Goal: Task Accomplishment & Management: Use online tool/utility

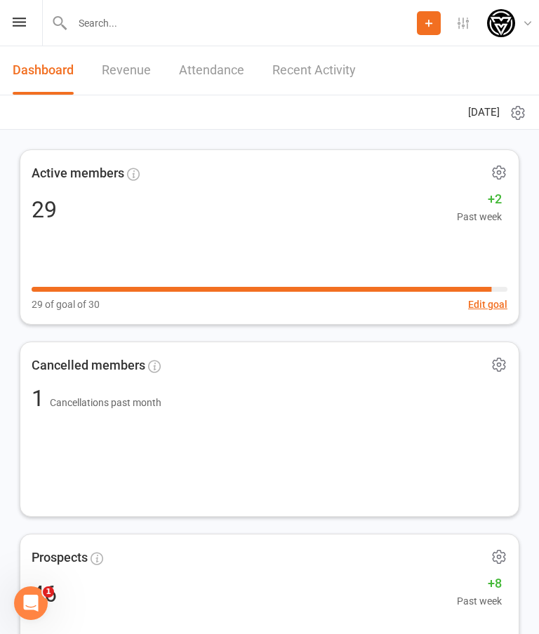
click at [25, 14] on div "Prospect Member Non-attending contact Class / event Appointment Grading event T…" at bounding box center [269, 23] width 539 height 46
click at [20, 25] on icon at bounding box center [19, 22] width 13 height 9
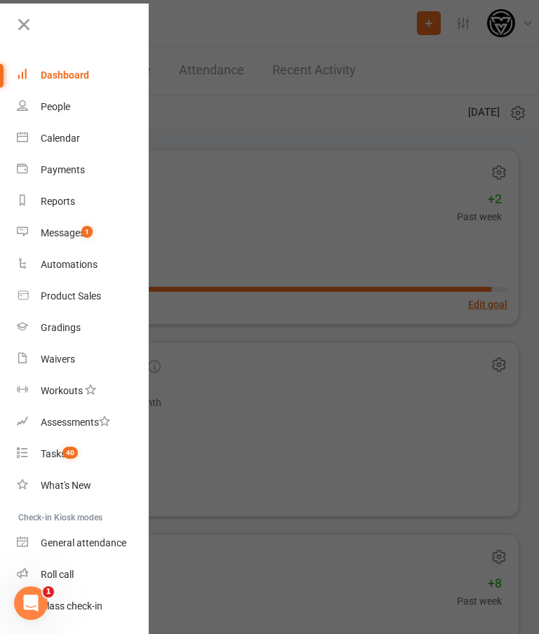
click at [319, 204] on div at bounding box center [269, 317] width 539 height 634
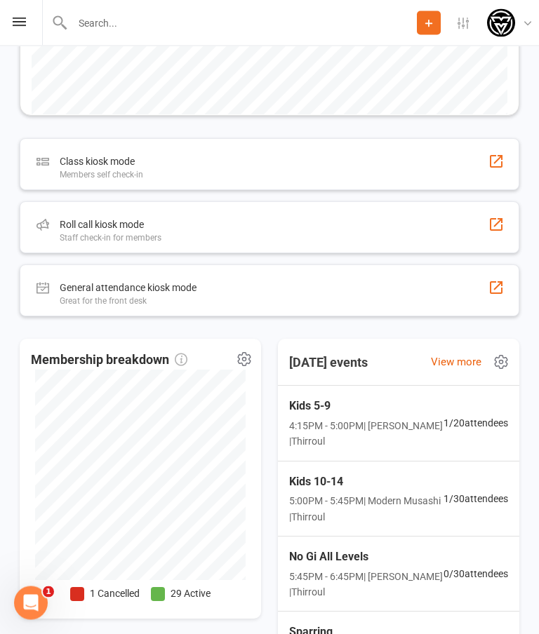
scroll to position [1746, 0]
click at [244, 161] on div "Class kiosk mode Members self check-in" at bounding box center [269, 164] width 499 height 52
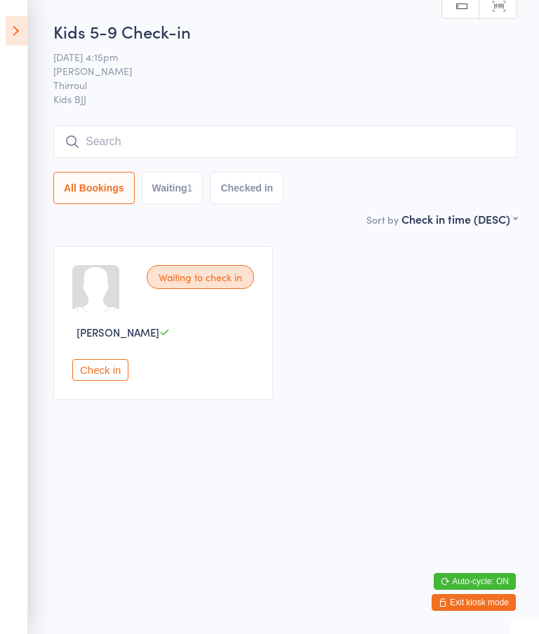
click at [18, 34] on icon at bounding box center [17, 30] width 22 height 29
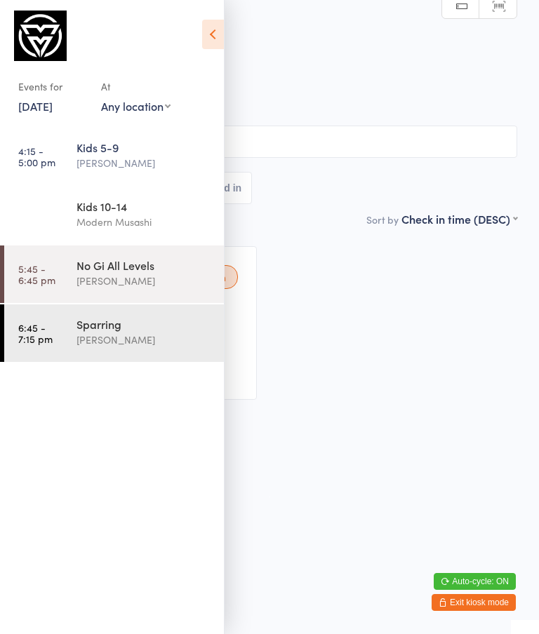
click at [127, 159] on div "Alan James" at bounding box center [143, 163] width 135 height 16
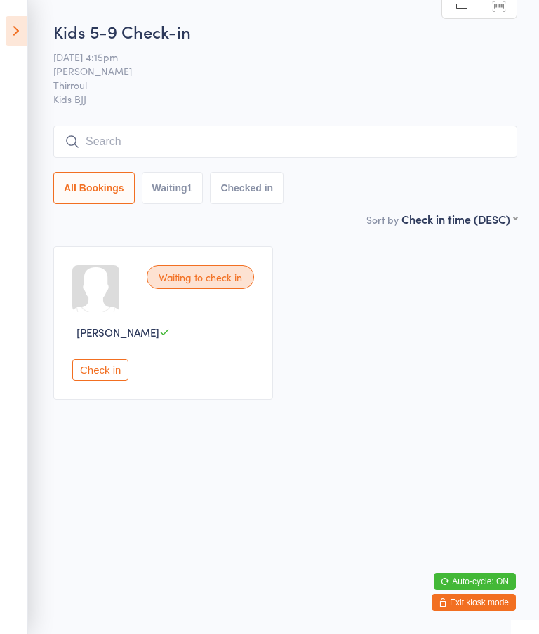
click at [142, 140] on input "search" at bounding box center [285, 142] width 464 height 32
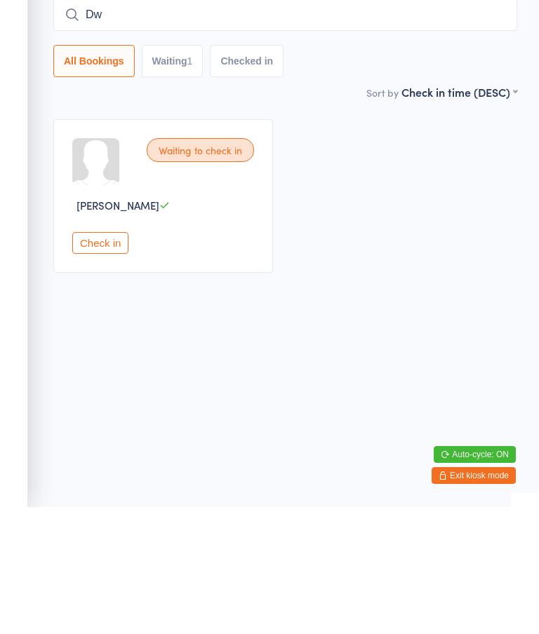
type input "D"
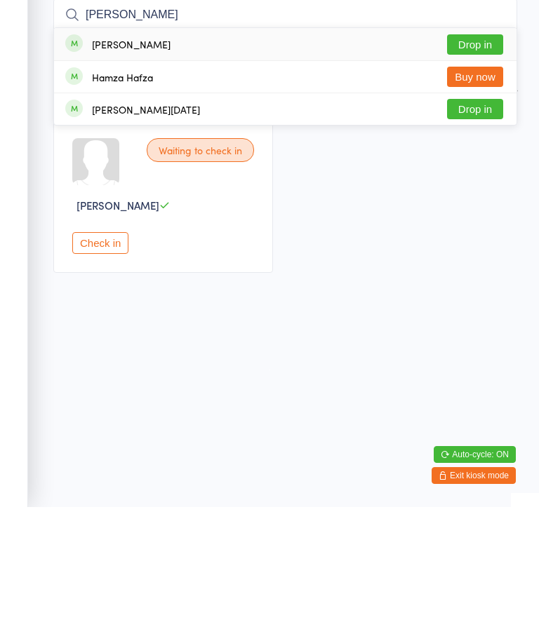
type input "Harry"
click at [476, 161] on button "Drop in" at bounding box center [475, 171] width 56 height 20
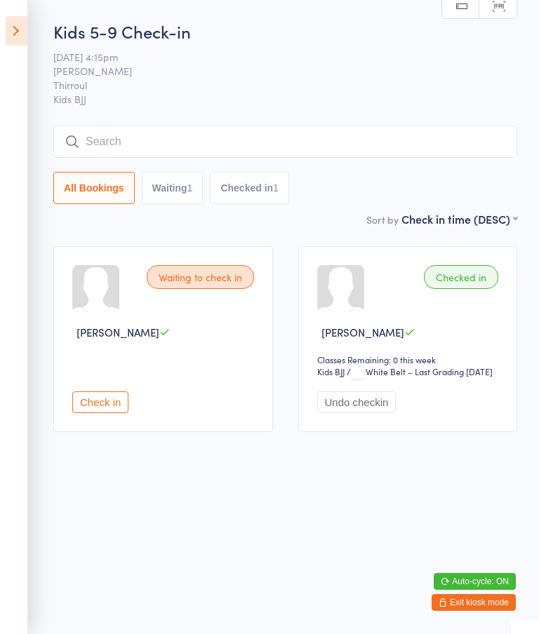
click at [111, 140] on input "search" at bounding box center [285, 142] width 464 height 32
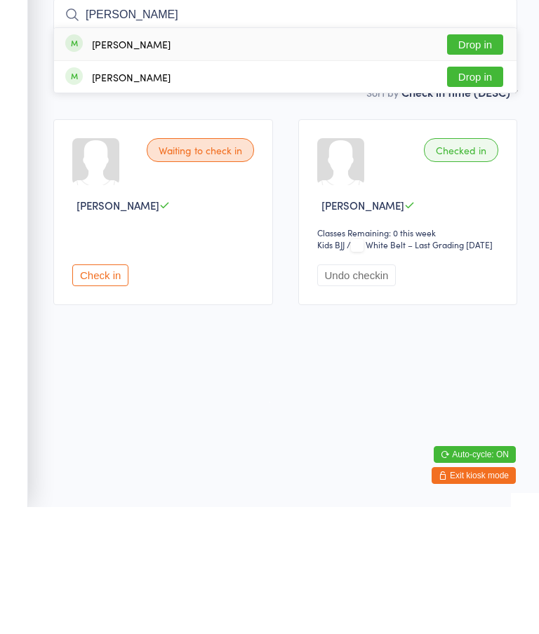
type input "Andre"
click at [470, 161] on button "Drop in" at bounding box center [475, 171] width 56 height 20
